Goal: Information Seeking & Learning: Stay updated

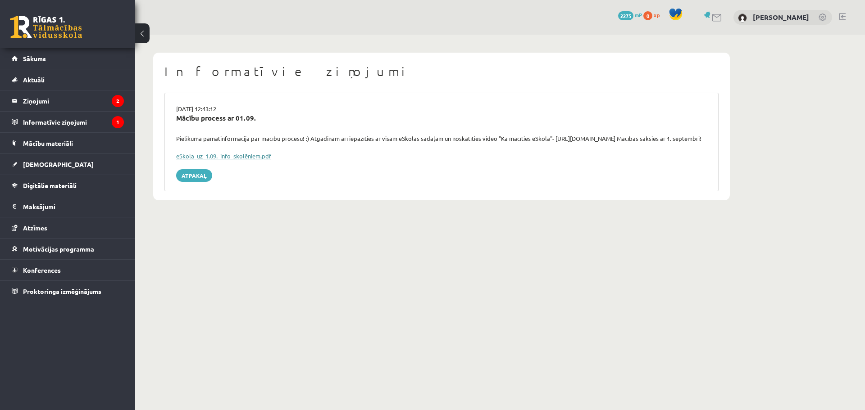
click at [237, 160] on link "eSkola_uz_1.09._info_skolēniem.pdf" at bounding box center [223, 156] width 95 height 8
click at [59, 121] on legend "Informatīvie ziņojumi 1" at bounding box center [73, 122] width 101 height 21
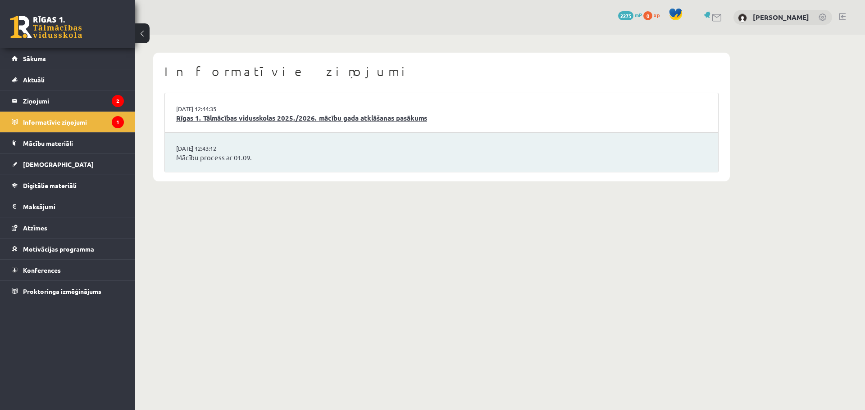
click at [253, 120] on link "Rīgas 1. Tālmācības vidusskolas 2025./2026. mācību gada atklāšanas pasākums" at bounding box center [441, 118] width 531 height 10
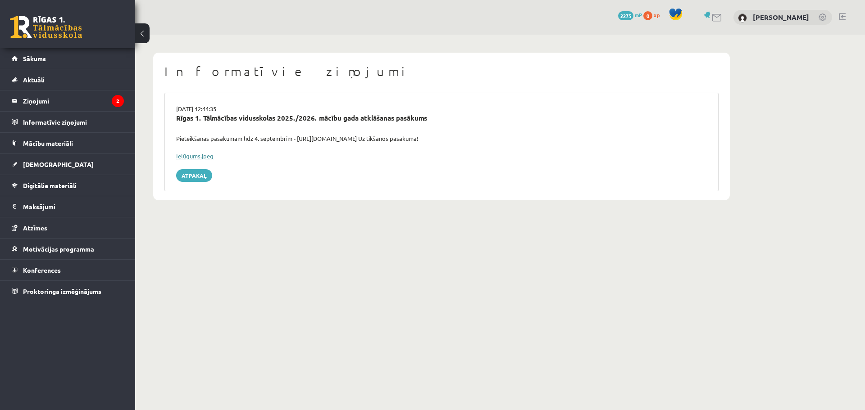
click at [194, 156] on link "Ielūgums.jpeg" at bounding box center [194, 156] width 37 height 8
click at [36, 106] on legend "Ziņojumi 2" at bounding box center [73, 101] width 101 height 21
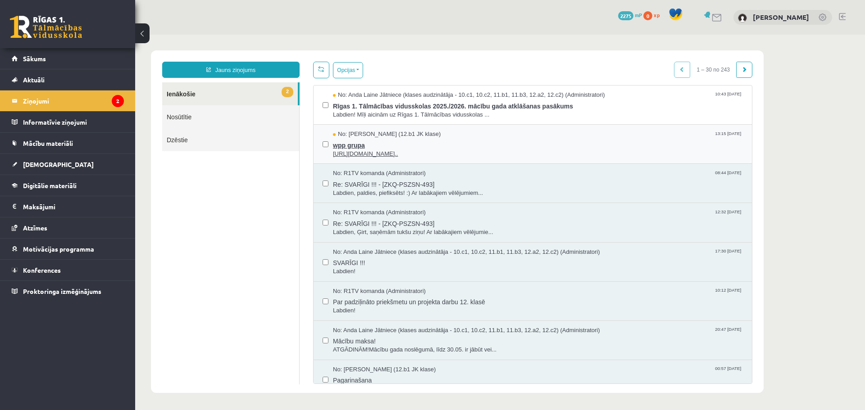
click at [352, 148] on span "wpp grupa" at bounding box center [538, 144] width 410 height 11
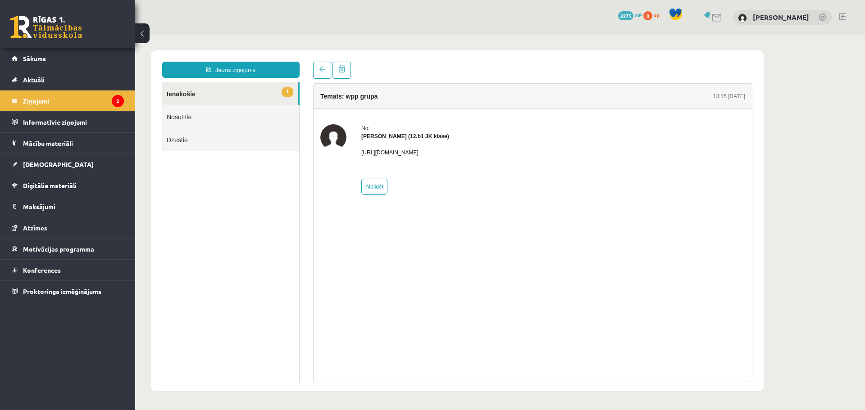
click at [176, 94] on link "1 Ienākošie" at bounding box center [230, 93] width 136 height 23
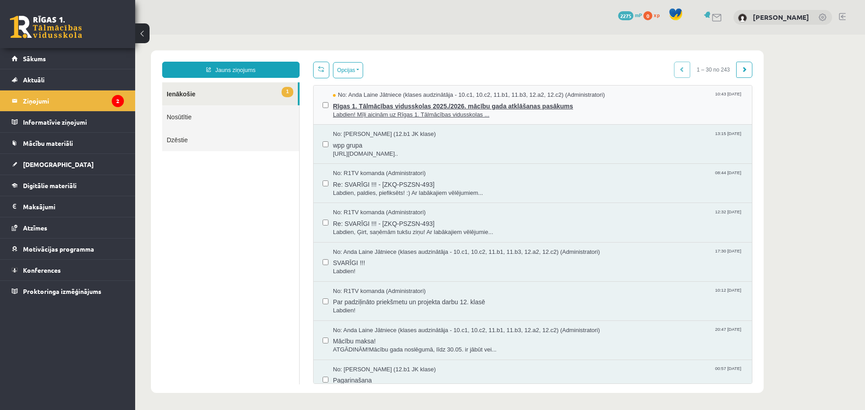
click at [409, 106] on span "Rīgas 1. Tālmācības vidusskolas 2025./2026. mācību gada atklāšanas pasākums" at bounding box center [538, 105] width 410 height 11
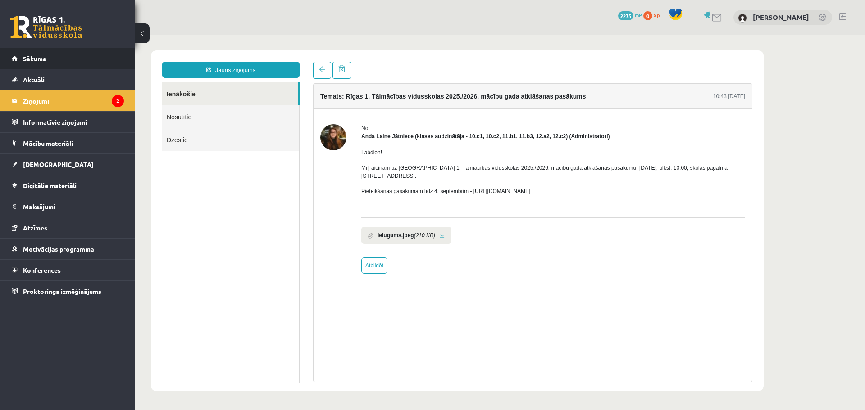
click at [38, 61] on span "Sākums" at bounding box center [34, 59] width 23 height 8
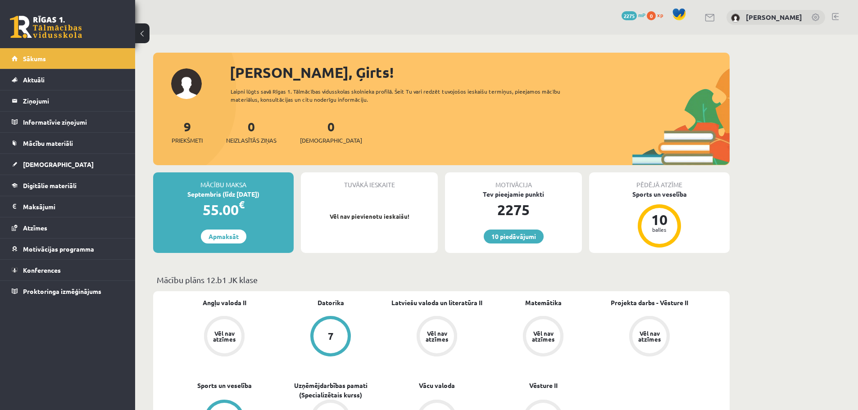
click at [834, 15] on link at bounding box center [835, 16] width 7 height 7
